Goal: Complete application form

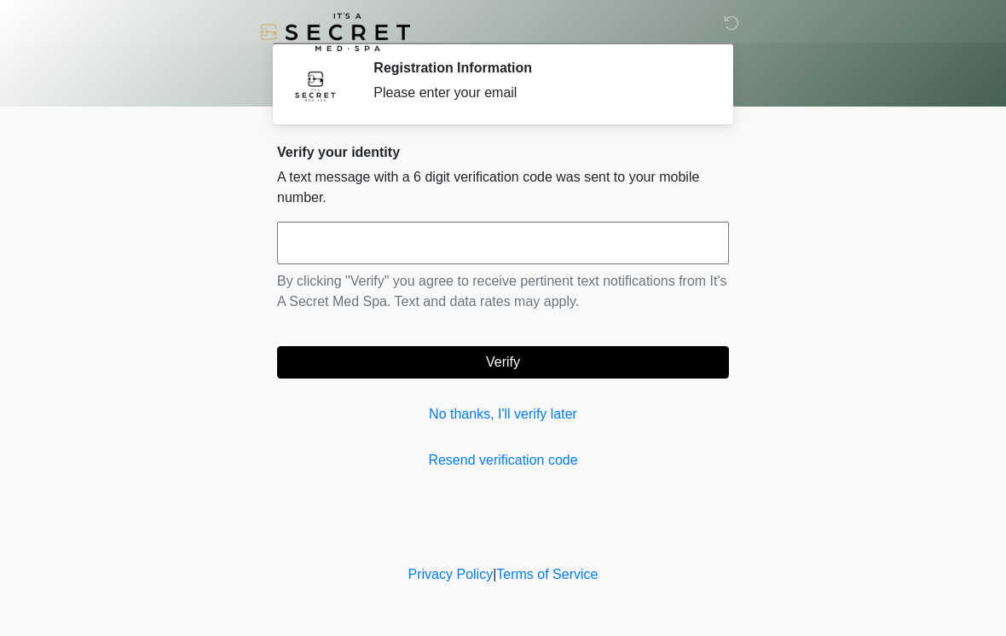
click at [507, 419] on link "No thanks, I'll verify later" at bounding box center [503, 414] width 452 height 20
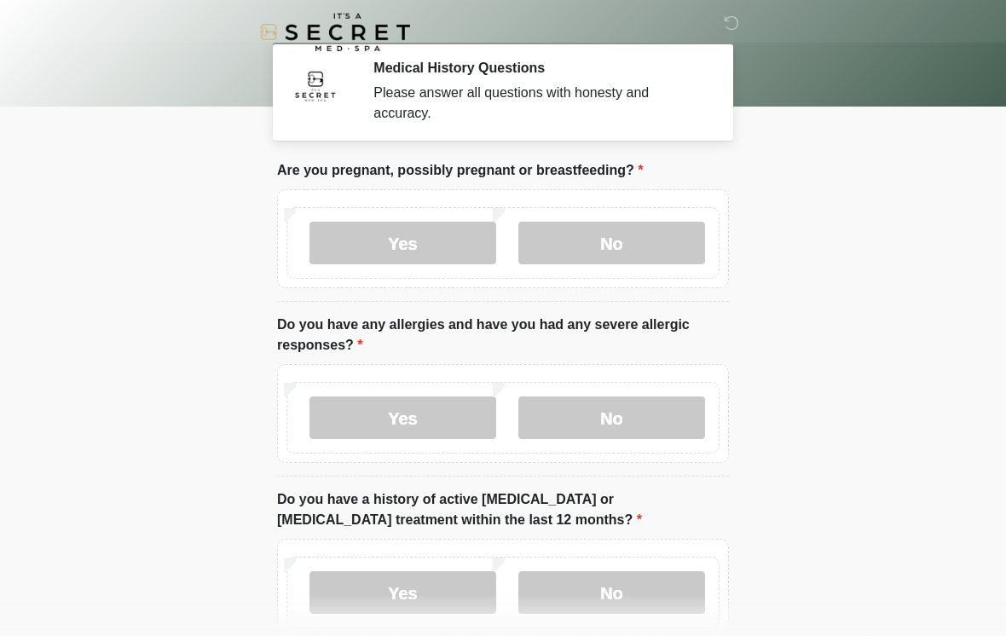
click at [879, 297] on body "‎ ‎ Medical History Questions Please answer all questions with honesty and accu…" at bounding box center [503, 318] width 1006 height 636
click at [658, 253] on label "No" at bounding box center [611, 243] width 187 height 43
click at [643, 453] on div "Yes No" at bounding box center [503, 413] width 452 height 99
click at [666, 436] on label "No" at bounding box center [611, 417] width 187 height 43
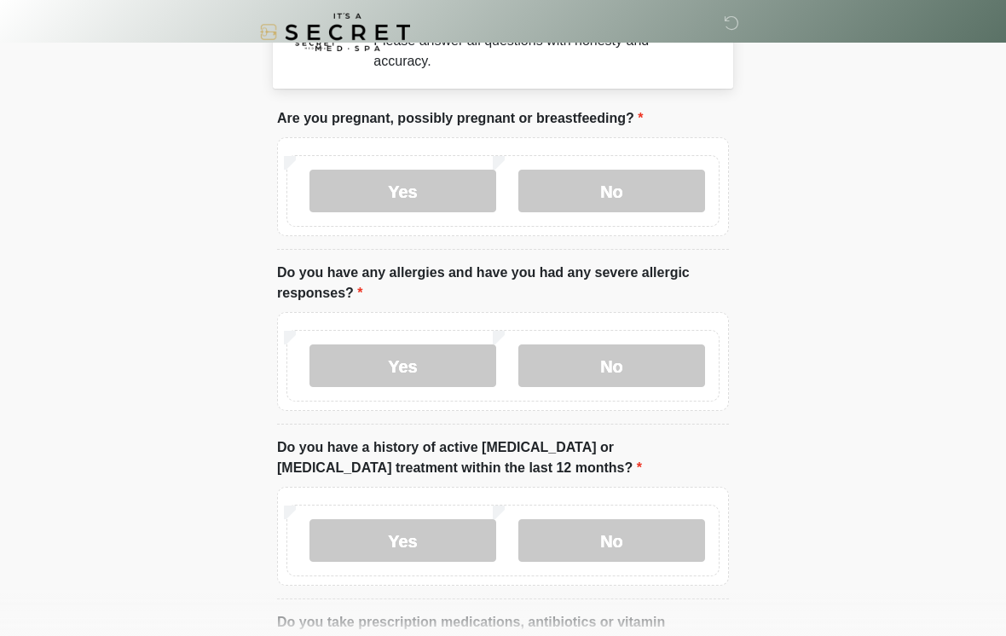
scroll to position [95, 0]
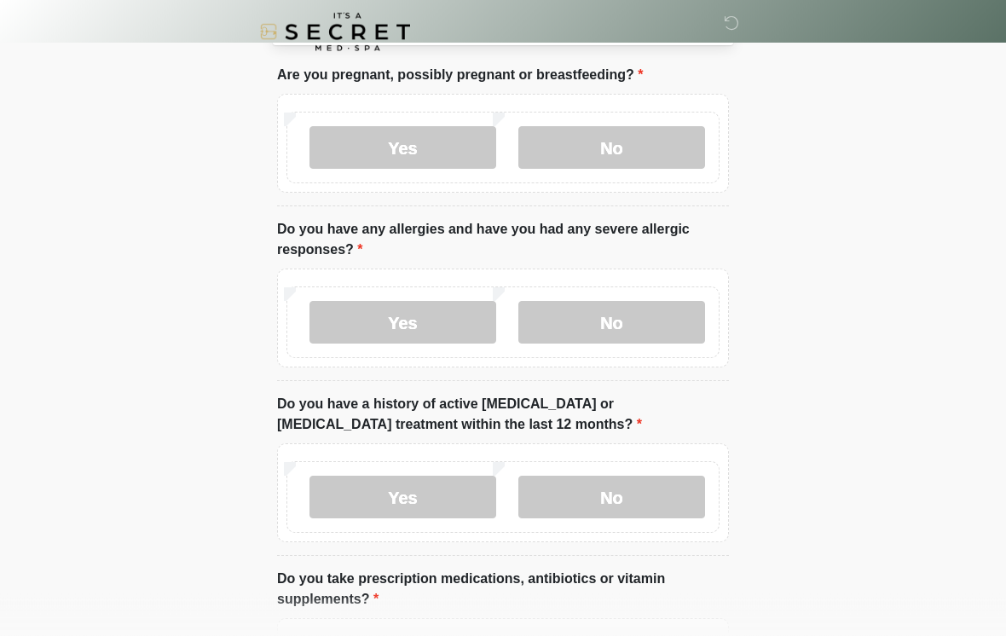
click at [660, 502] on label "No" at bounding box center [611, 497] width 187 height 43
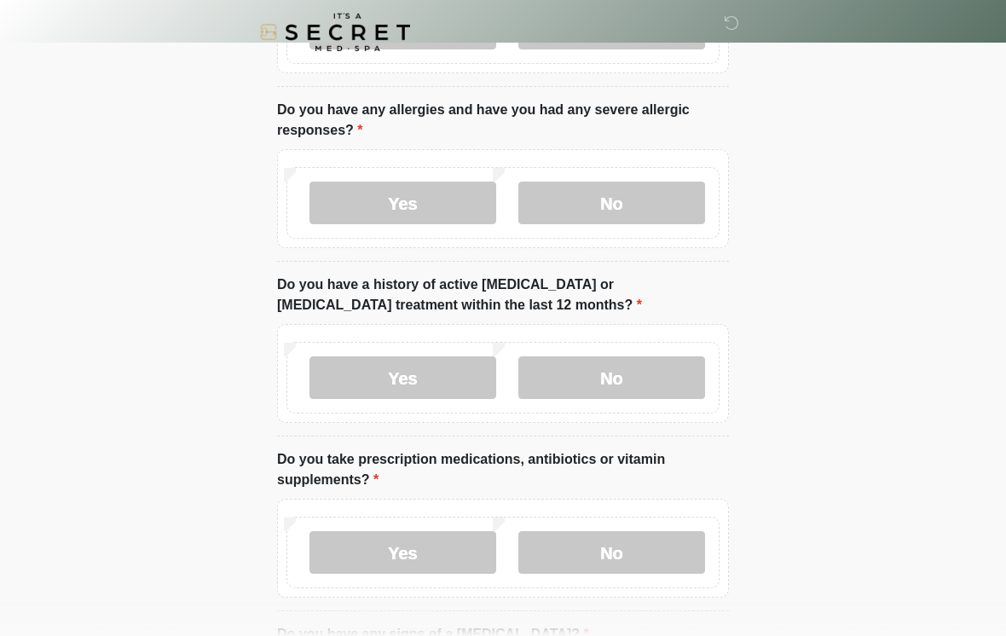
click at [662, 541] on label "No" at bounding box center [611, 552] width 187 height 43
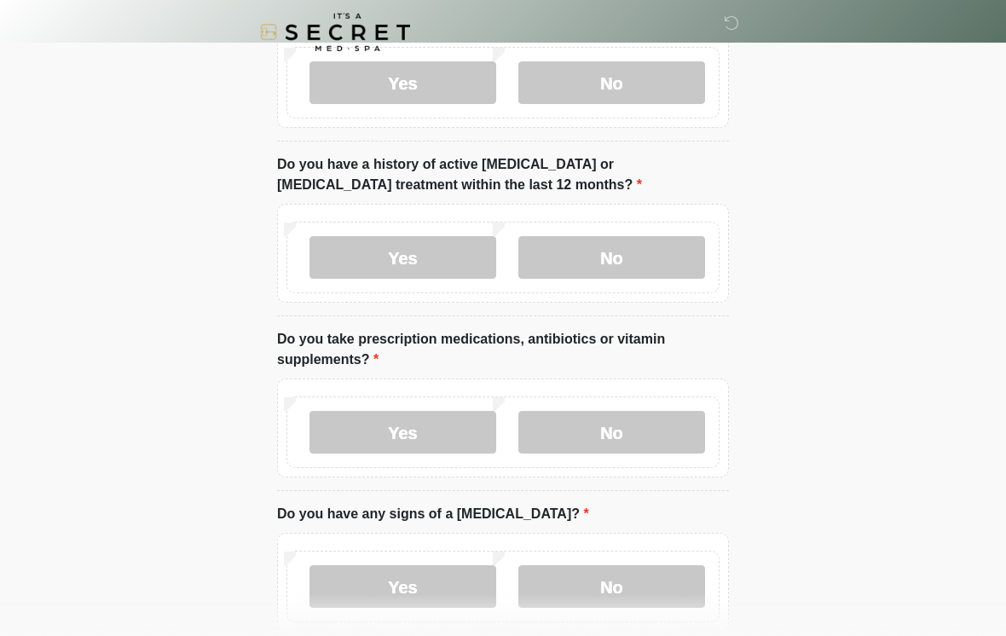
scroll to position [336, 0]
click at [667, 588] on label "No" at bounding box center [611, 585] width 187 height 43
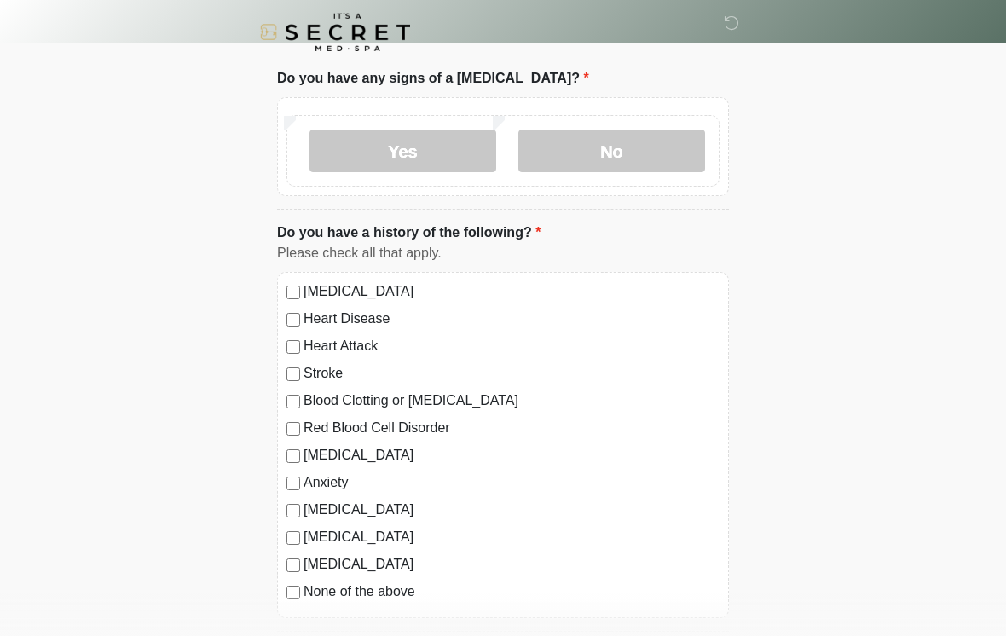
scroll to position [771, 0]
click at [429, 285] on label "High Blood Pressure" at bounding box center [511, 290] width 416 height 20
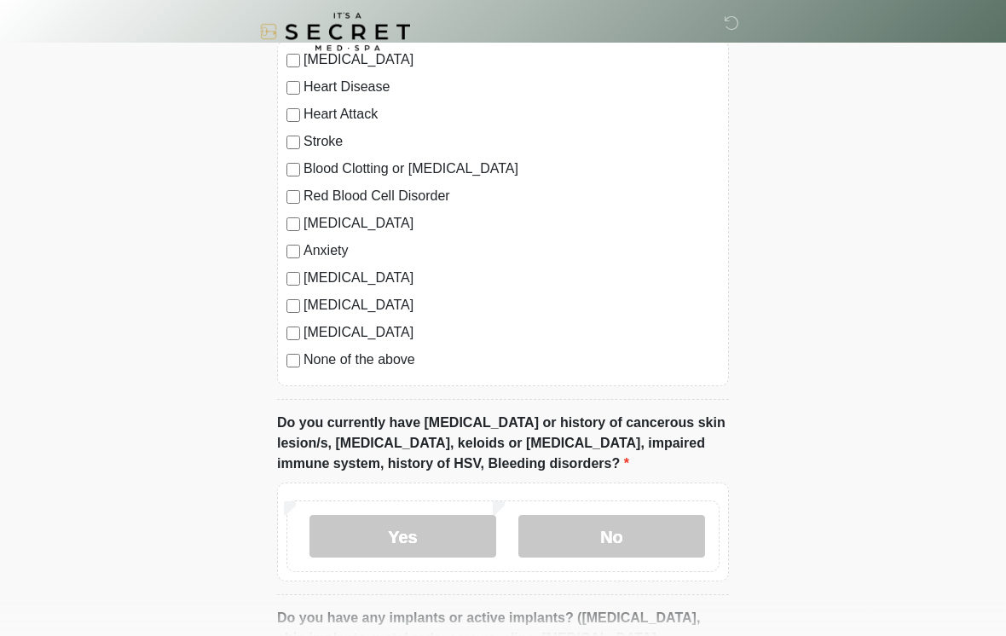
scroll to position [1002, 0]
click at [661, 531] on label "No" at bounding box center [611, 536] width 187 height 43
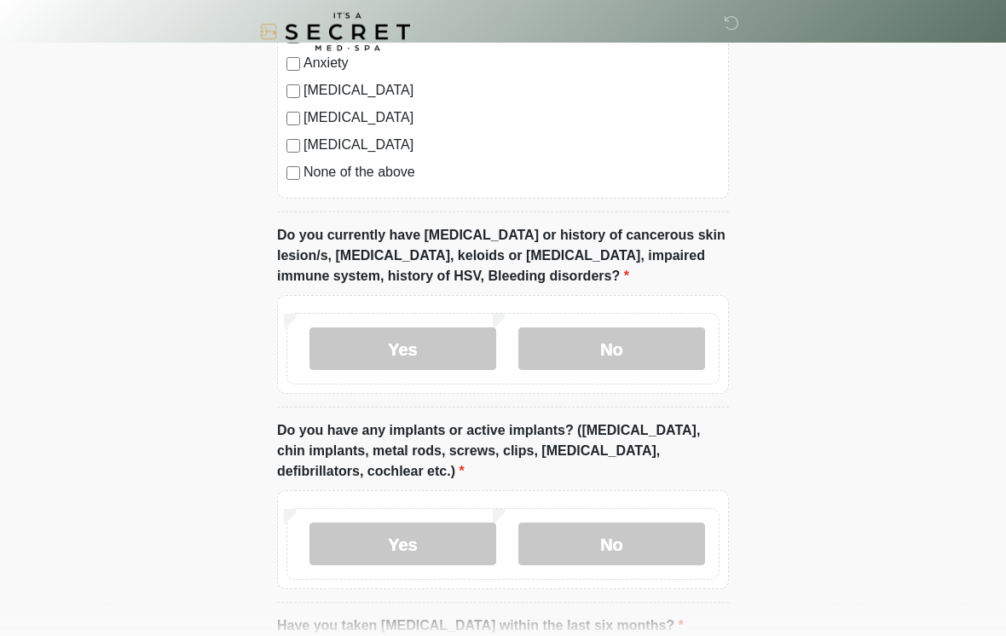
scroll to position [1216, 0]
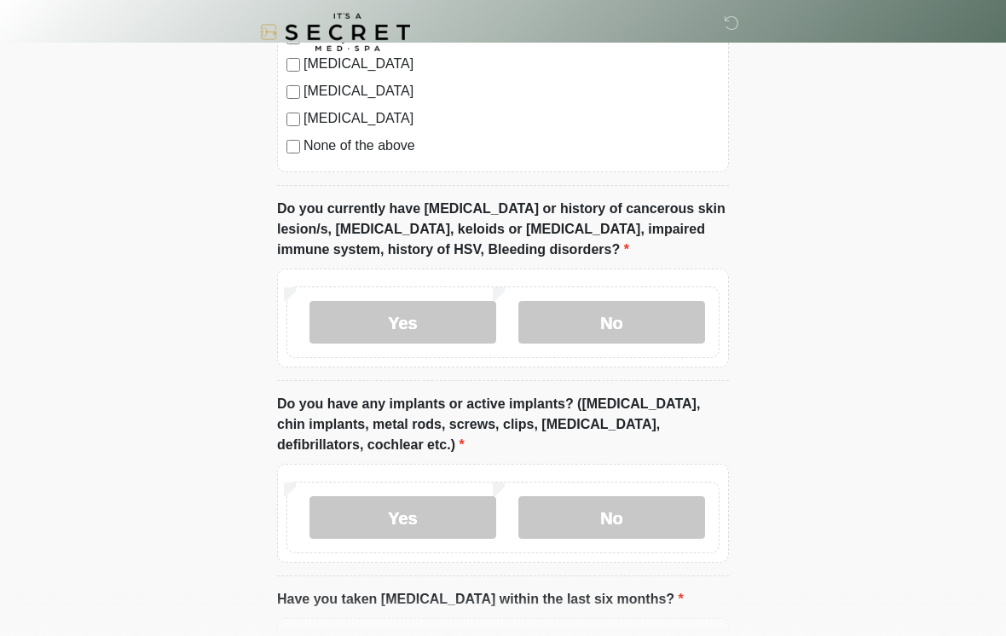
click at [680, 516] on label "No" at bounding box center [611, 517] width 187 height 43
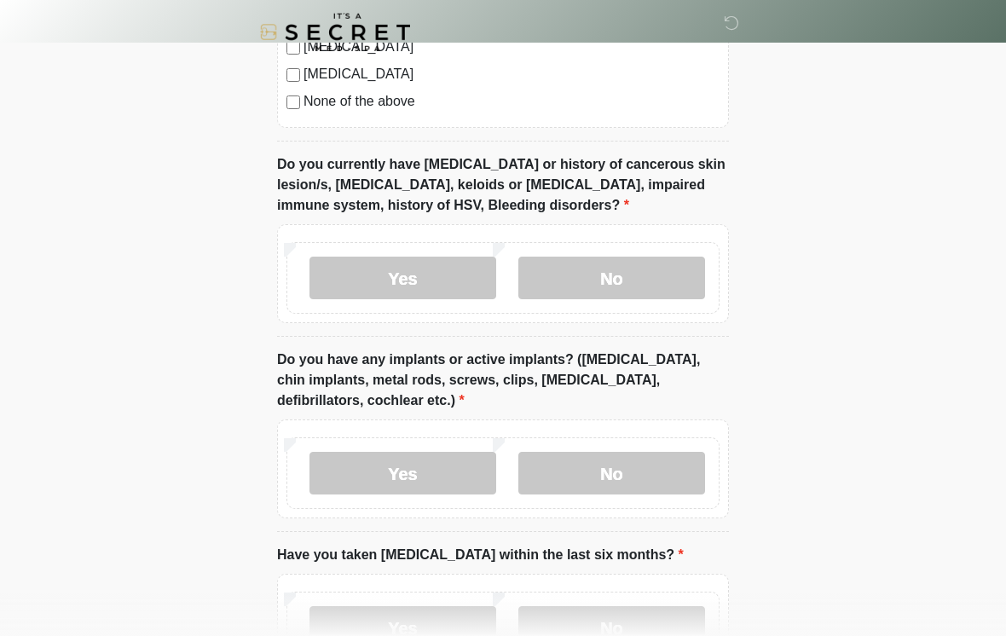
scroll to position [1419, 0]
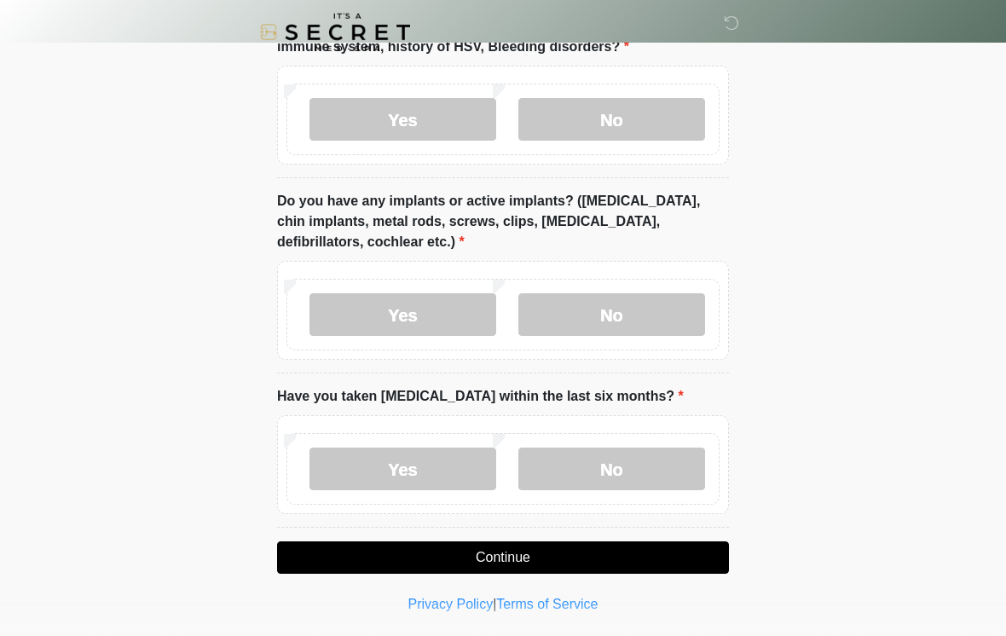
click at [659, 470] on label "No" at bounding box center [611, 468] width 187 height 43
click at [670, 565] on button "Continue" at bounding box center [503, 557] width 452 height 32
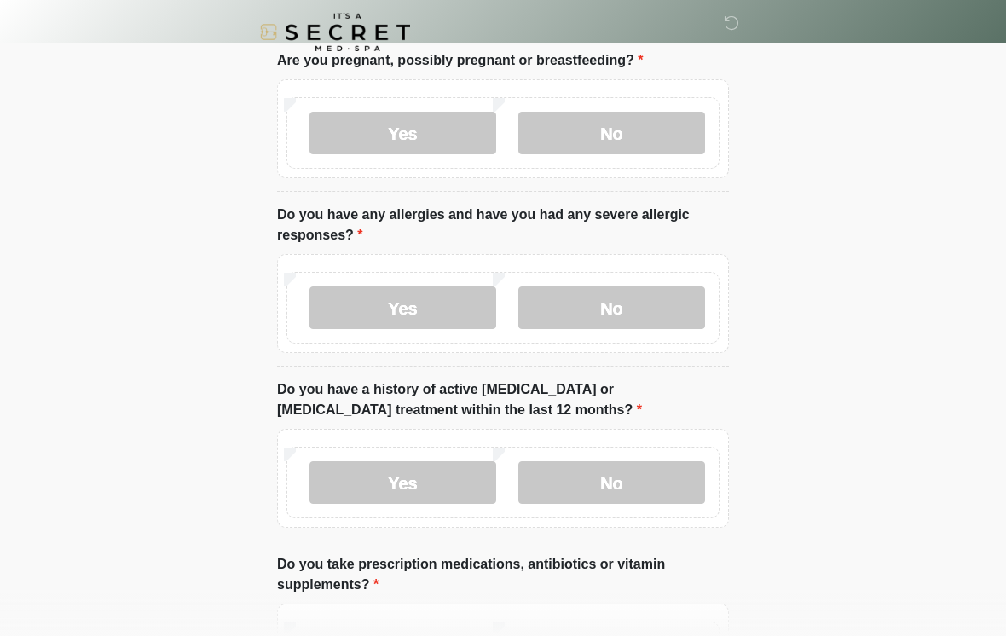
scroll to position [0, 0]
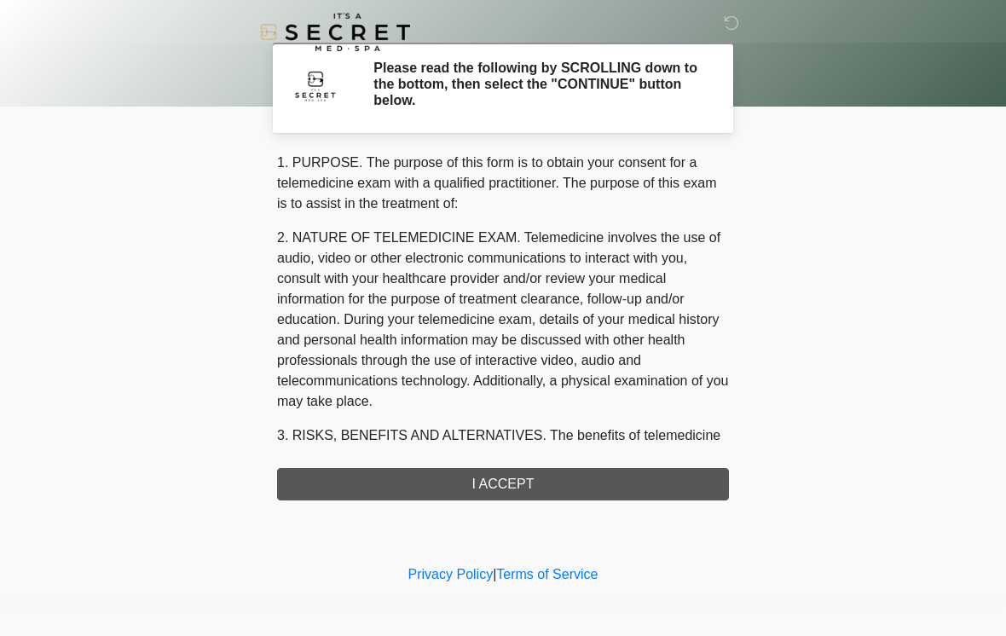
click at [536, 487] on div "1. PURPOSE. The purpose of this form is to obtain your consent for a telemedici…" at bounding box center [503, 327] width 452 height 348
click at [601, 512] on div "‎ ‎ Please read the following by SCROLLING down to the bottom, then select the …" at bounding box center [502, 280] width 511 height 527
click at [601, 511] on div "‎ ‎ Please read the following by SCROLLING down to the bottom, then select the …" at bounding box center [502, 280] width 511 height 527
click at [551, 489] on div "1. PURPOSE. The purpose of this form is to obtain your consent for a telemedici…" at bounding box center [503, 327] width 452 height 348
click at [528, 486] on div "1. PURPOSE. The purpose of this form is to obtain your consent for a telemedici…" at bounding box center [503, 327] width 452 height 348
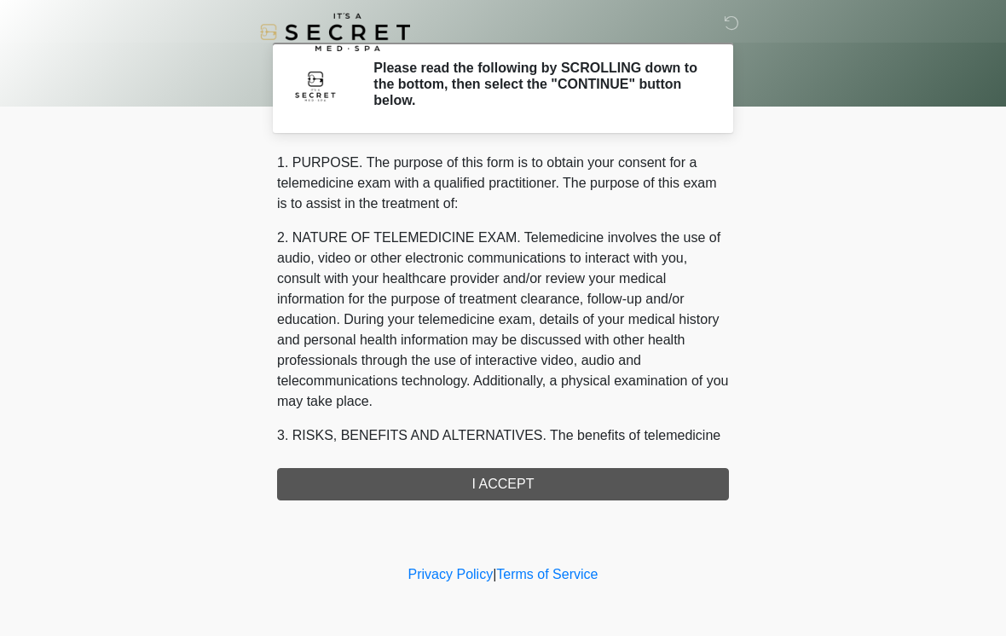
click at [532, 485] on div "1. PURPOSE. The purpose of this form is to obtain your consent for a telemedici…" at bounding box center [503, 327] width 452 height 348
click at [531, 485] on div "1. PURPOSE. The purpose of this form is to obtain your consent for a telemedici…" at bounding box center [503, 327] width 452 height 348
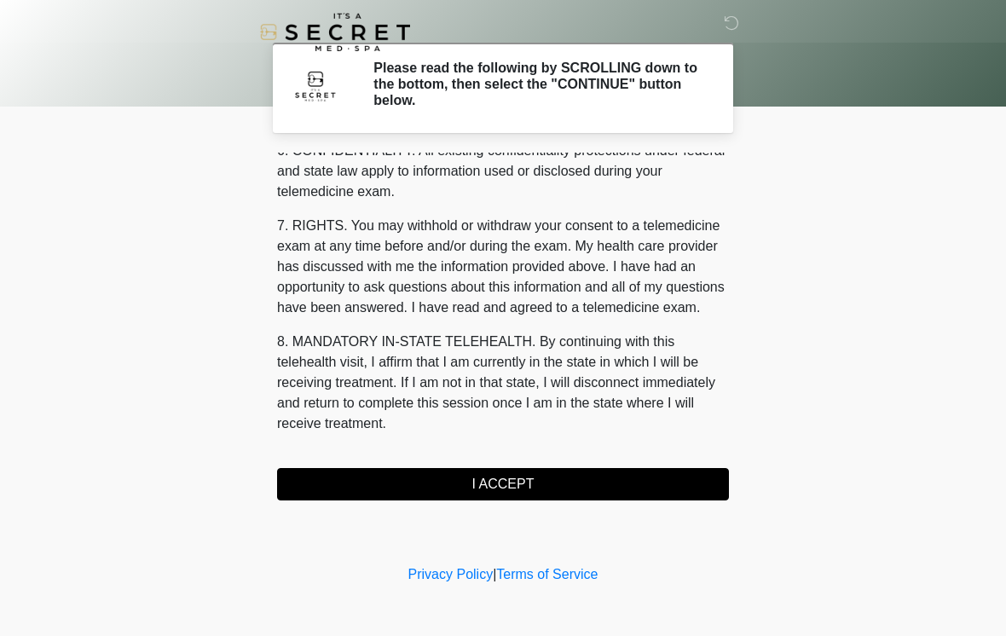
scroll to position [694, 0]
click at [622, 482] on button "I ACCEPT" at bounding box center [503, 484] width 452 height 32
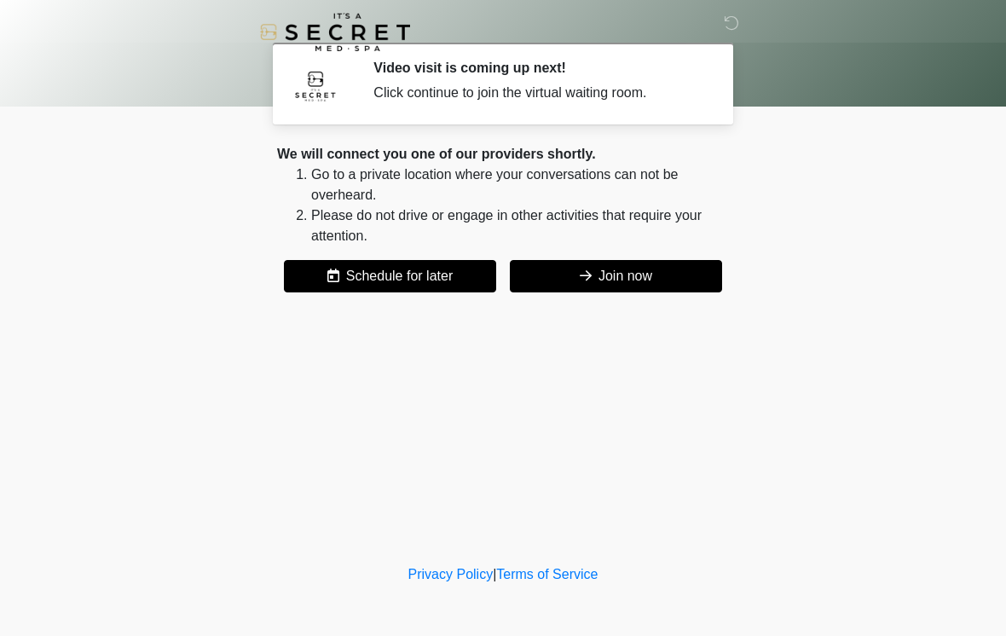
click at [660, 291] on button "Join now" at bounding box center [616, 276] width 212 height 32
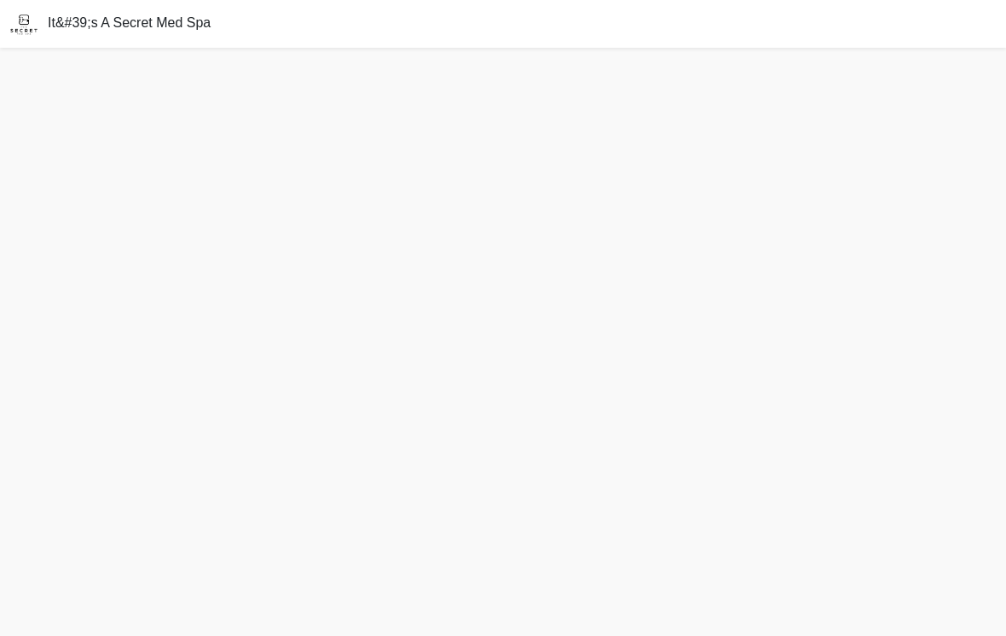
scroll to position [5, 0]
